Goal: Task Accomplishment & Management: Manage account settings

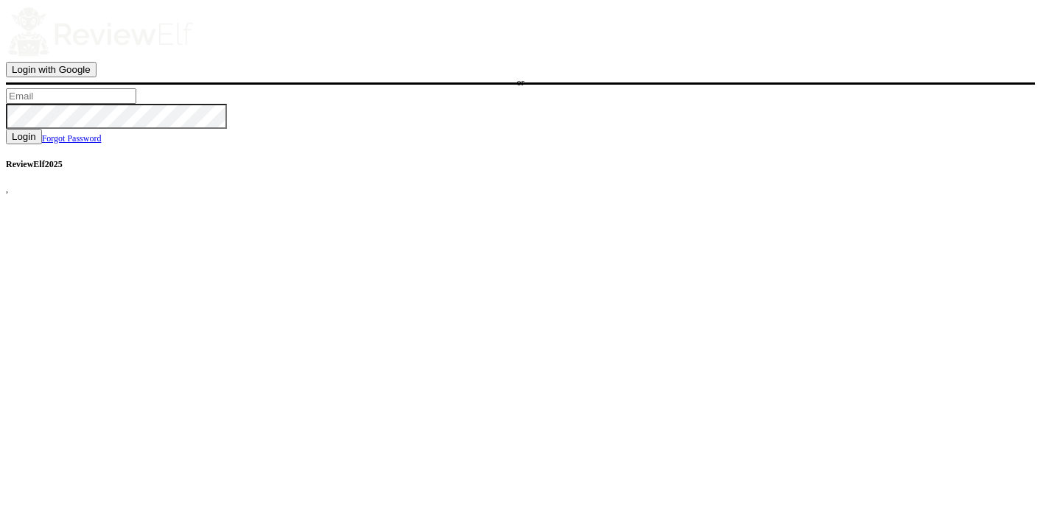
type input "charles.johnson@reviewinsights.org"
click at [36, 142] on span "Login" at bounding box center [24, 136] width 24 height 11
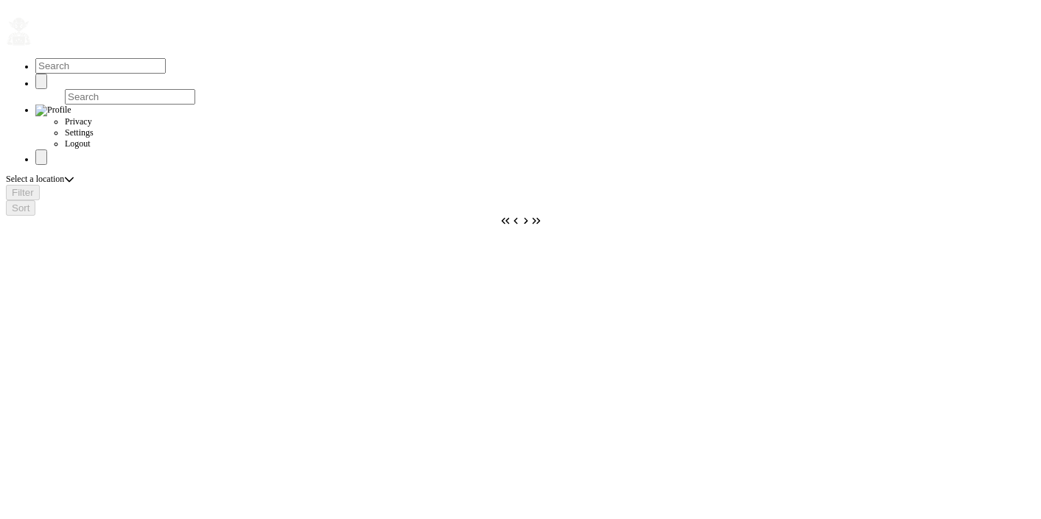
click at [32, 46] on button "button" at bounding box center [32, 46] width 0 height 0
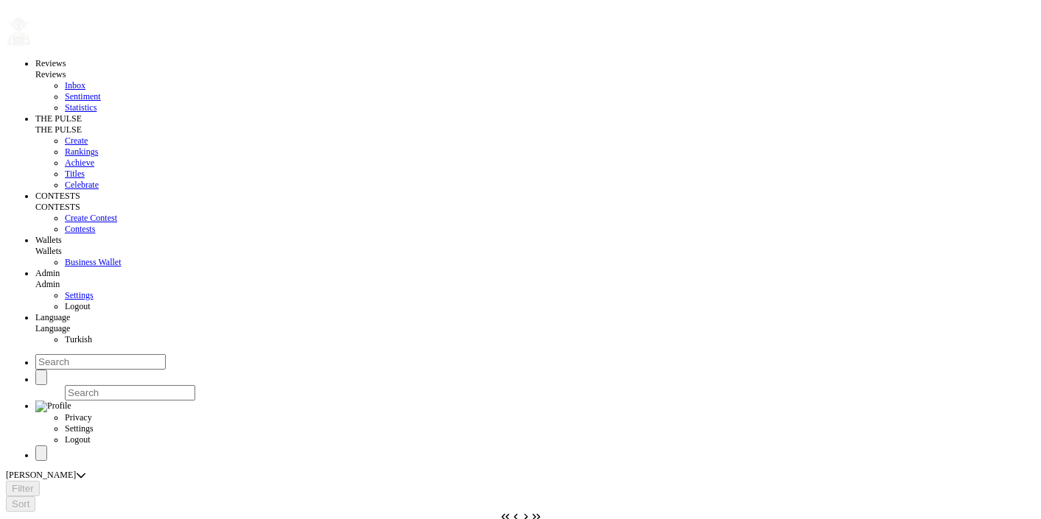
click at [65, 190] on link "Celebrate" at bounding box center [82, 185] width 34 height 10
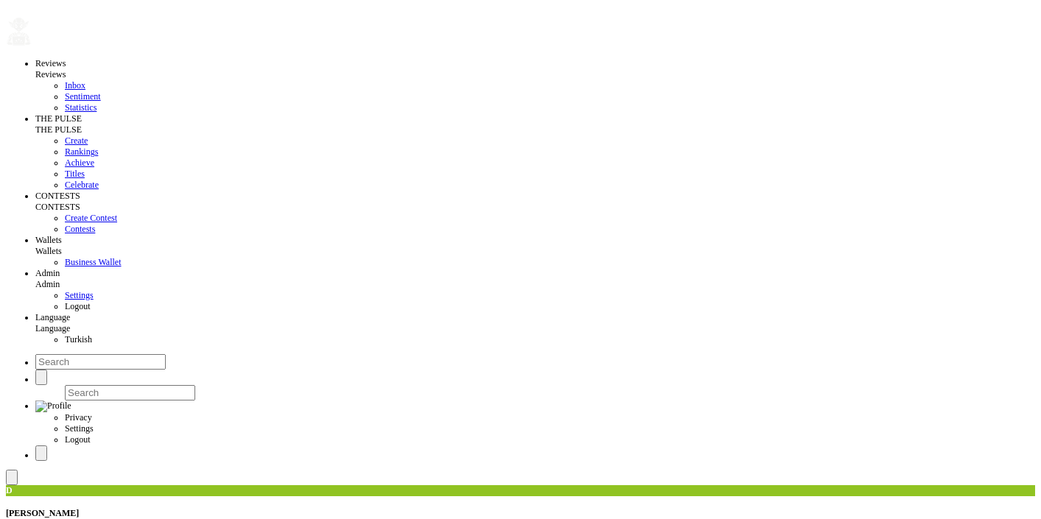
click at [12, 478] on span at bounding box center [12, 478] width 0 height 0
click at [189, 113] on div at bounding box center [184, 116] width 10 height 11
click at [189, 161] on div at bounding box center [184, 160] width 10 height 11
click at [235, 214] on li "[PERSON_NAME]" at bounding box center [215, 208] width 70 height 11
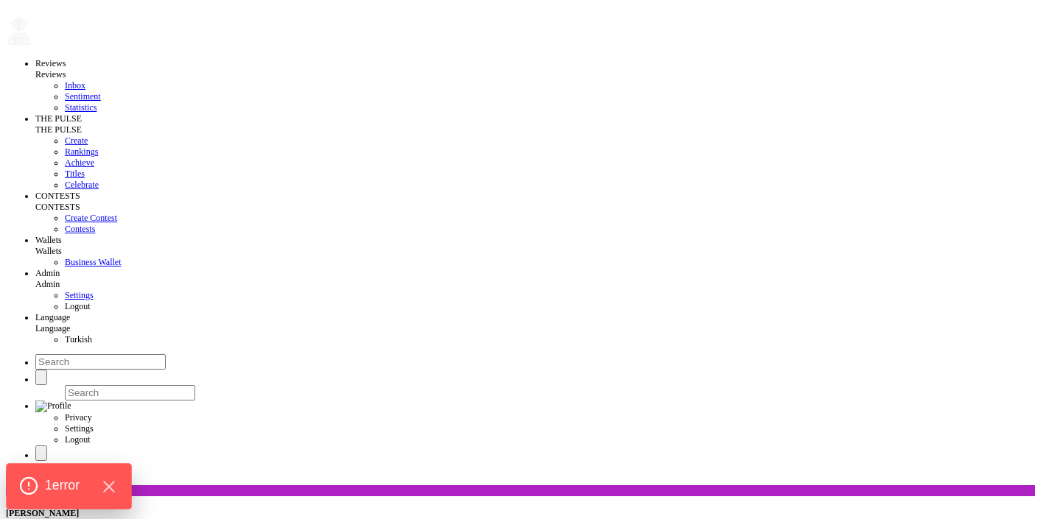
click at [67, 491] on span "1 error" at bounding box center [62, 486] width 35 height 19
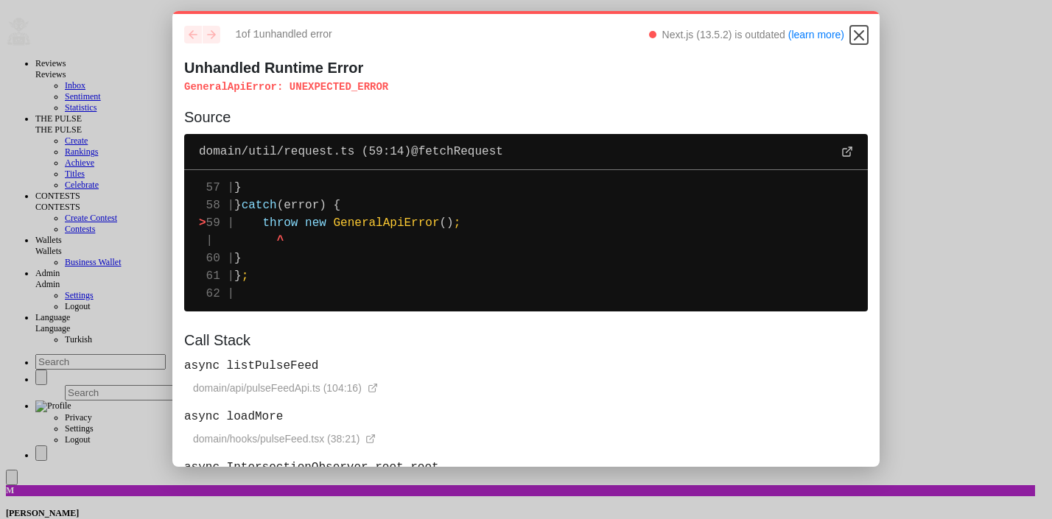
click at [850, 32] on icon "Close" at bounding box center [859, 36] width 18 height 18
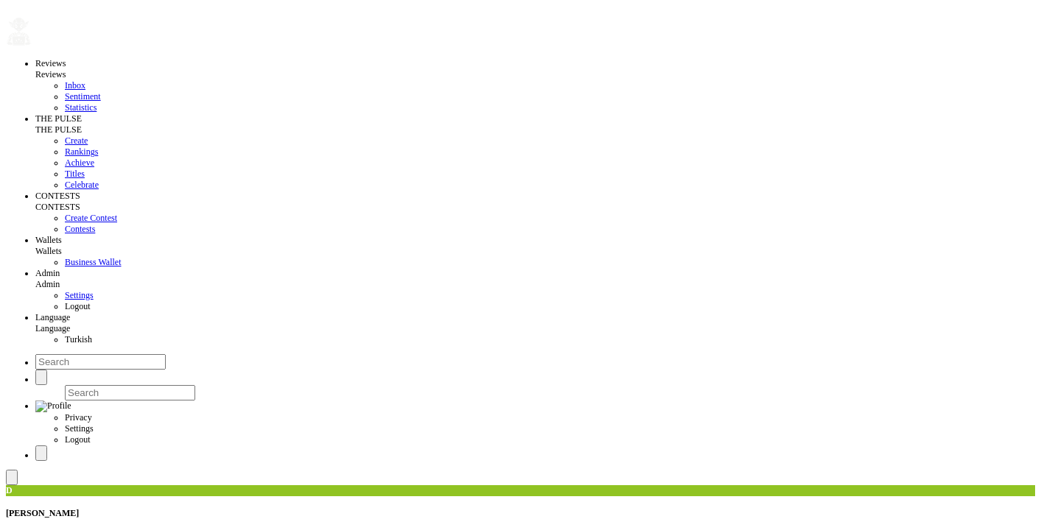
click at [12, 478] on span at bounding box center [12, 478] width 0 height 0
click at [18, 470] on button at bounding box center [12, 477] width 12 height 15
click at [94, 164] on icon at bounding box center [89, 160] width 9 height 5
click at [94, 120] on div at bounding box center [89, 116] width 10 height 11
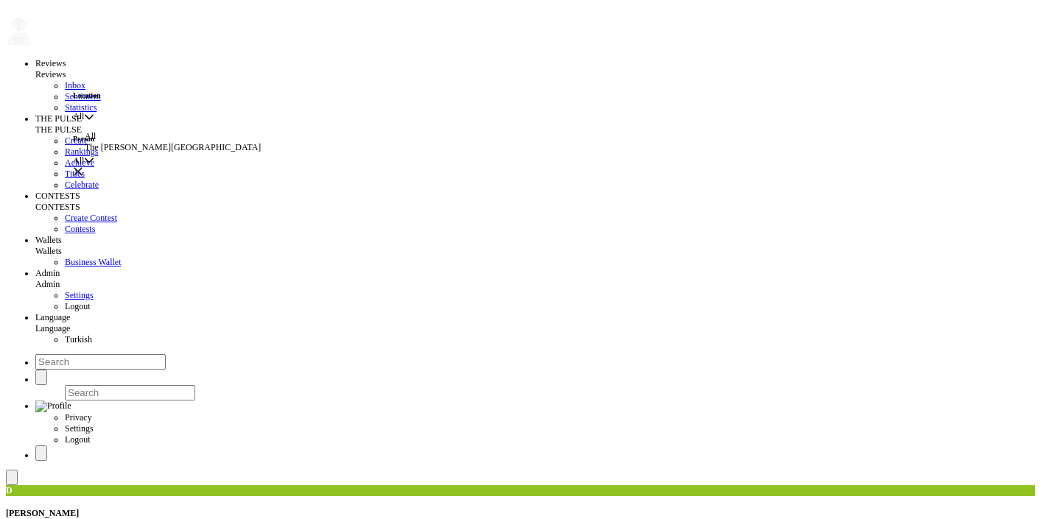
click at [94, 120] on div at bounding box center [89, 116] width 10 height 11
click at [83, 167] on icon "button" at bounding box center [78, 172] width 10 height 10
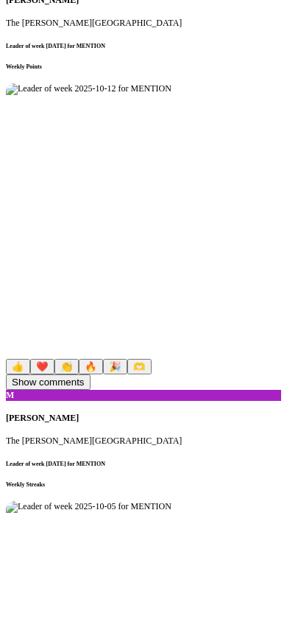
scroll to position [2497, 0]
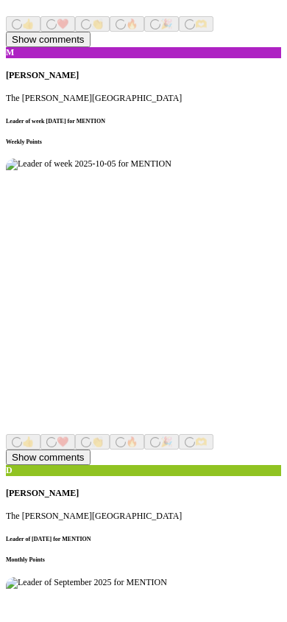
scroll to position [3240, 0]
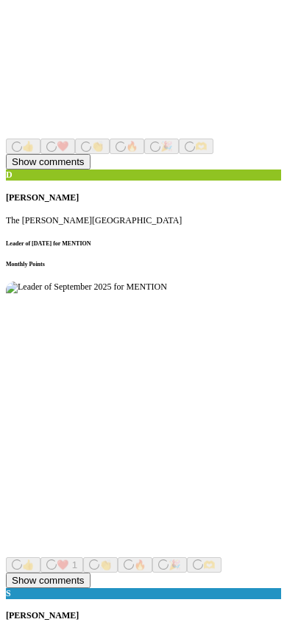
click at [246, 169] on div "D [PERSON_NAME] The [PERSON_NAME][GEOGRAPHIC_DATA]" at bounding box center [144, 197] width 276 height 57
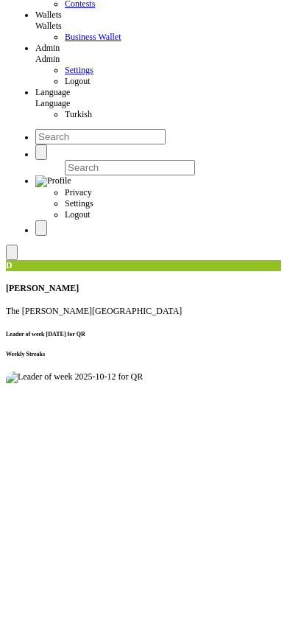
scroll to position [0, 0]
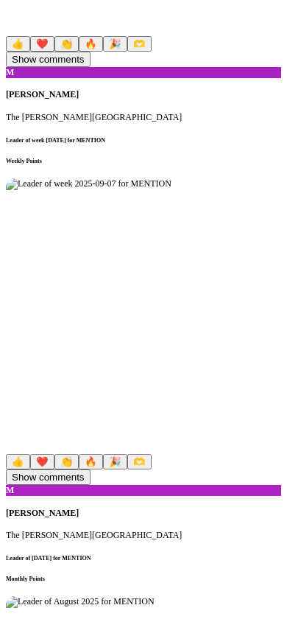
scroll to position [3825, 0]
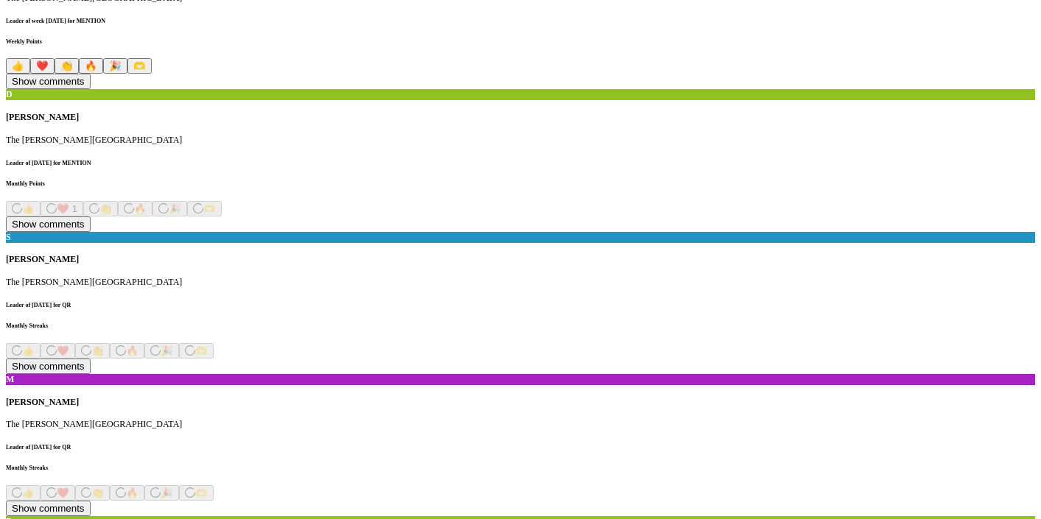
scroll to position [1468, 0]
